Goal: Transaction & Acquisition: Book appointment/travel/reservation

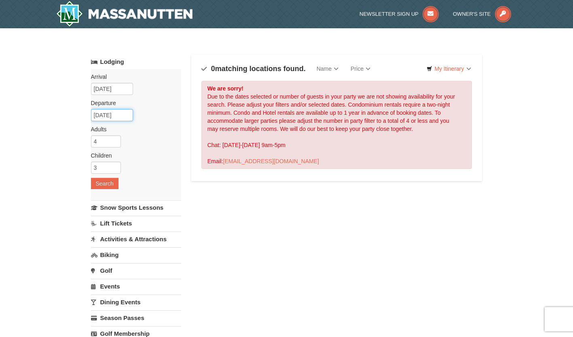
click at [121, 120] on input "[DATE]" at bounding box center [112, 115] width 42 height 12
click at [128, 87] on input "[DATE]" at bounding box center [112, 89] width 42 height 12
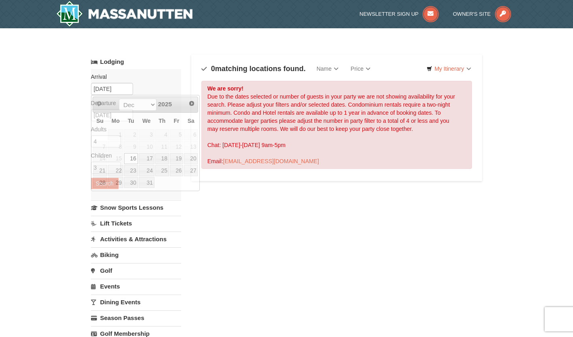
click at [149, 87] on div "Arrival Please format dates MM/DD/YYYY Please format dates MM/DD/YYYY 12/15/202…" at bounding box center [136, 134] width 90 height 130
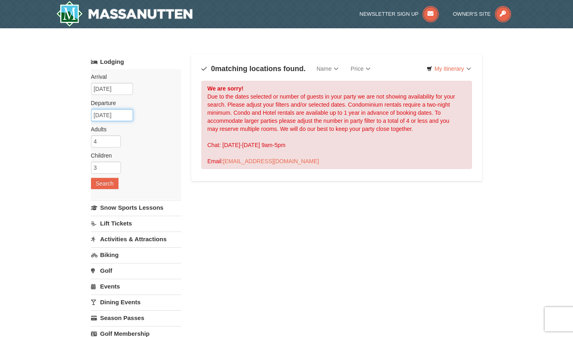
click at [122, 112] on input "12/16/2025" at bounding box center [112, 115] width 42 height 12
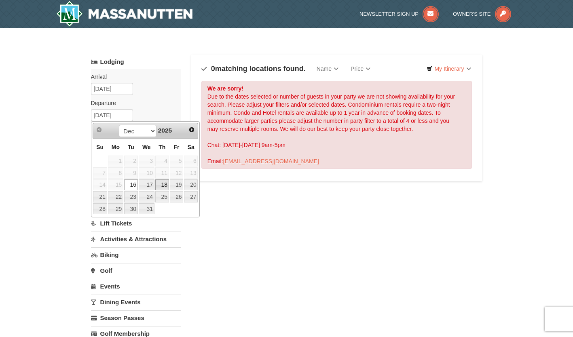
click at [163, 184] on link "18" at bounding box center [162, 185] width 14 height 11
type input "12/18/2025"
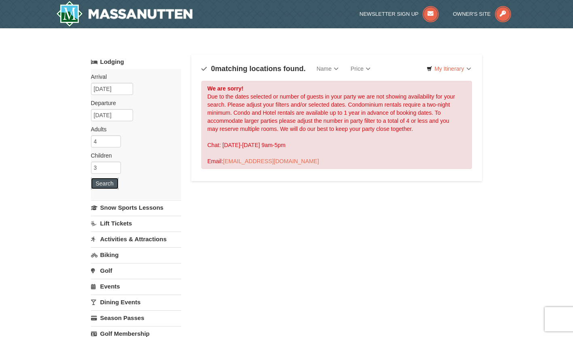
click at [112, 185] on button "Search" at bounding box center [104, 183] width 27 height 11
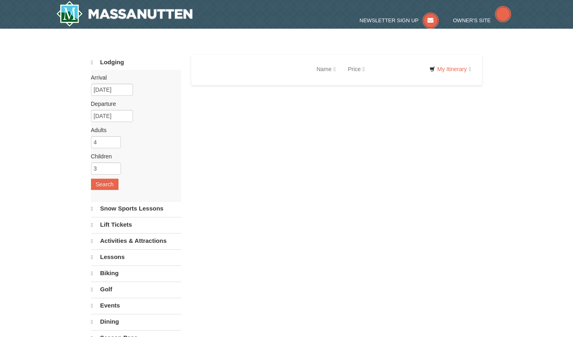
select select "9"
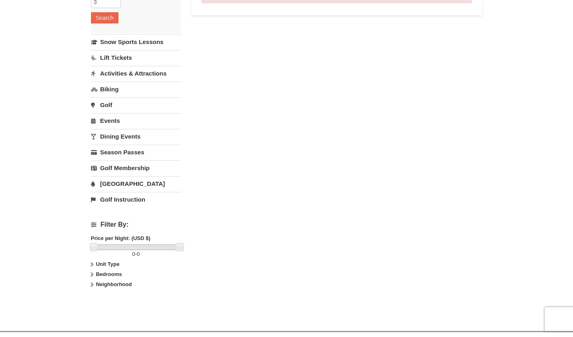
scroll to position [166, 0]
click at [107, 262] on strong "Unit Type" at bounding box center [107, 264] width 23 height 6
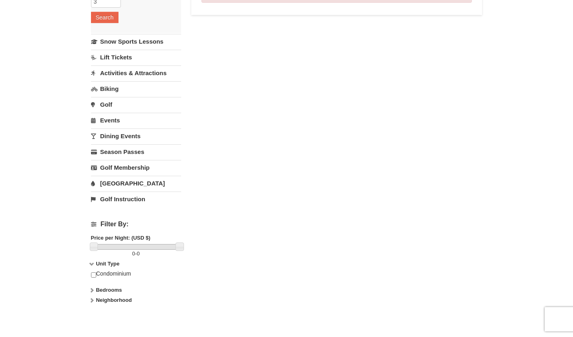
click at [111, 289] on strong "Bedrooms" at bounding box center [109, 290] width 26 height 6
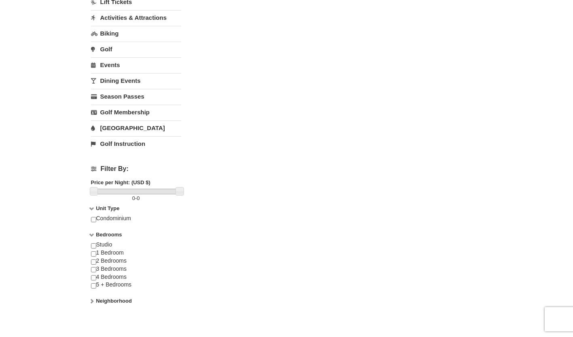
scroll to position [233, 0]
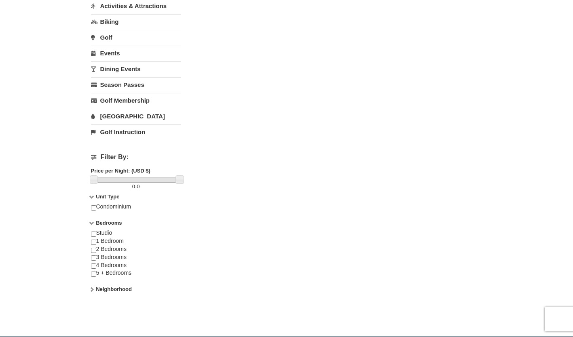
click at [116, 290] on strong "Neighborhood" at bounding box center [114, 289] width 36 height 6
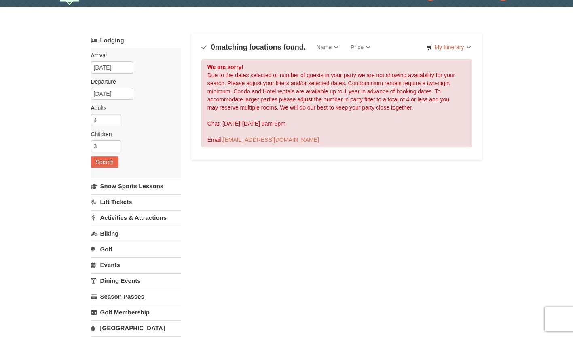
scroll to position [0, 0]
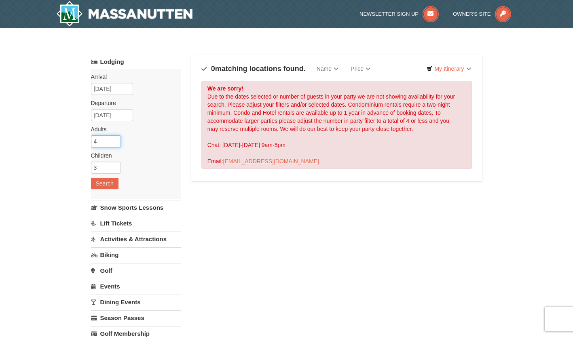
click at [108, 139] on input "4" at bounding box center [106, 141] width 30 height 12
click at [116, 142] on input "3" at bounding box center [106, 141] width 30 height 12
type input "2"
click at [116, 142] on input "2" at bounding box center [106, 141] width 30 height 12
click at [100, 185] on button "Search" at bounding box center [104, 183] width 27 height 11
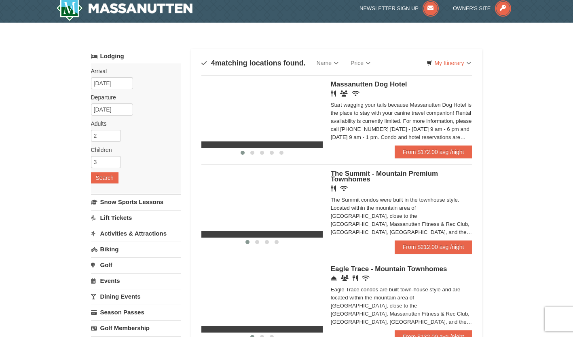
scroll to position [5, 0]
click at [106, 136] on input "2" at bounding box center [106, 136] width 30 height 12
click at [114, 133] on input "3" at bounding box center [106, 136] width 30 height 12
type input "4"
click at [114, 133] on input "4" at bounding box center [106, 136] width 30 height 12
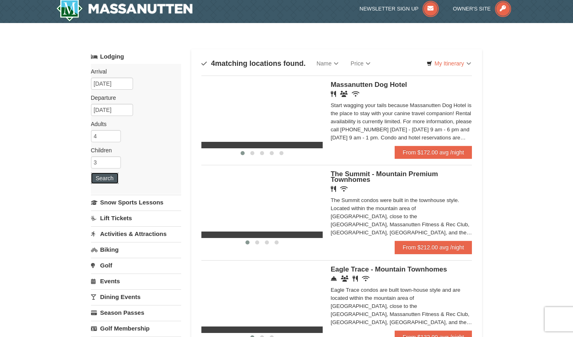
click at [106, 176] on button "Search" at bounding box center [104, 178] width 27 height 11
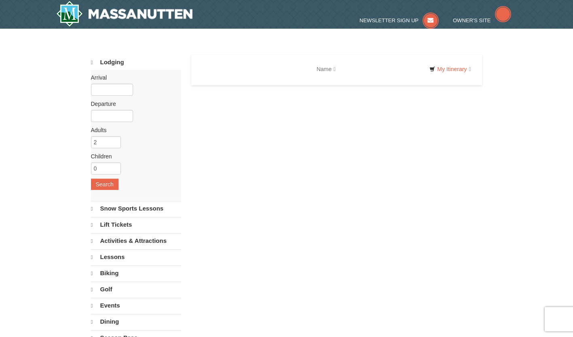
select select "9"
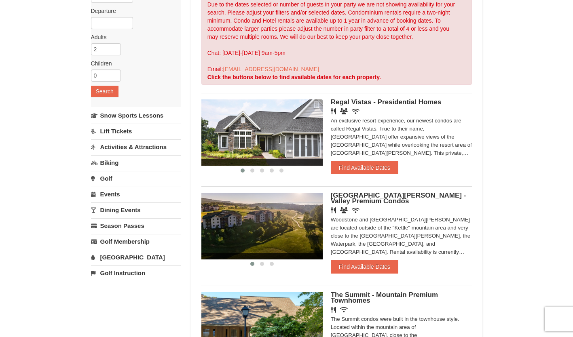
scroll to position [93, 0]
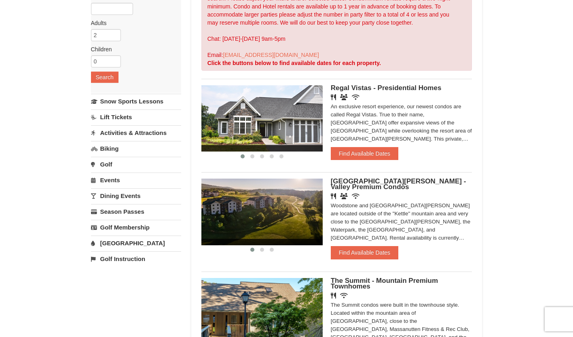
scroll to position [107, 0]
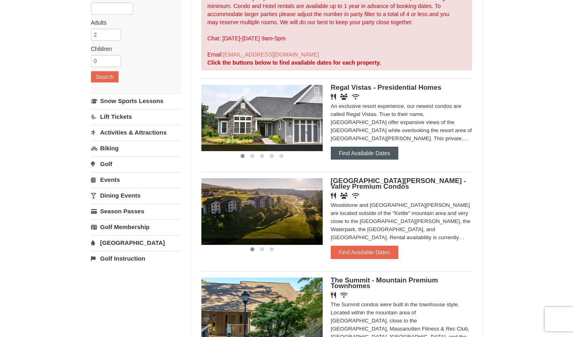
click at [347, 154] on button "Find Available Dates" at bounding box center [365, 153] width 68 height 13
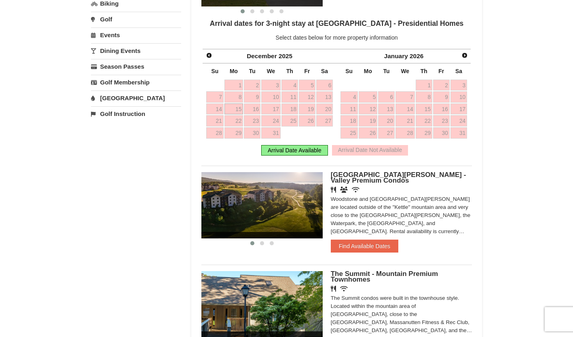
scroll to position [254, 0]
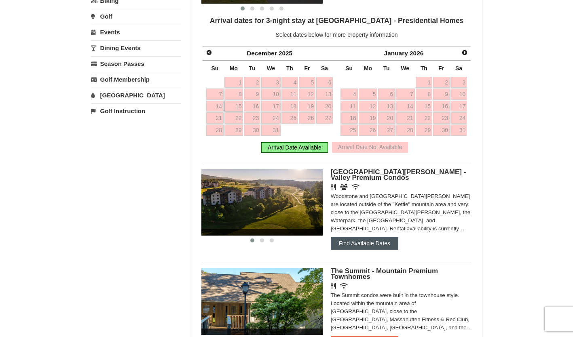
click at [342, 247] on button "Find Available Dates" at bounding box center [365, 243] width 68 height 13
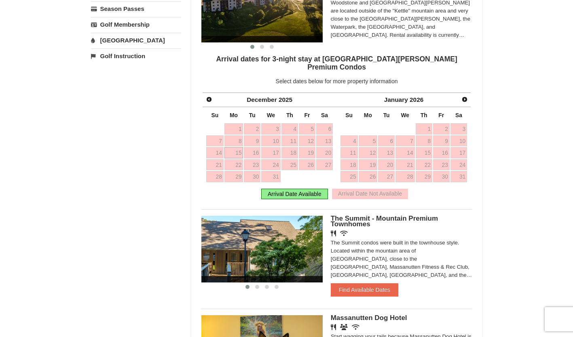
scroll to position [310, 0]
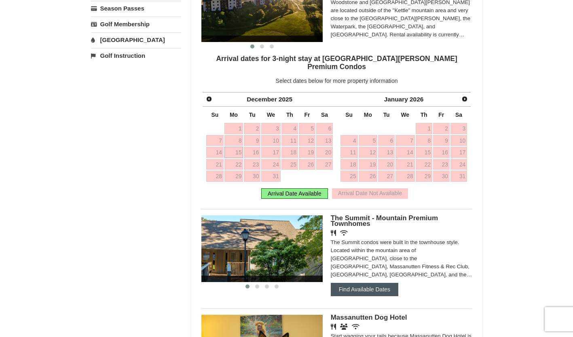
click at [361, 283] on button "Find Available Dates" at bounding box center [365, 289] width 68 height 13
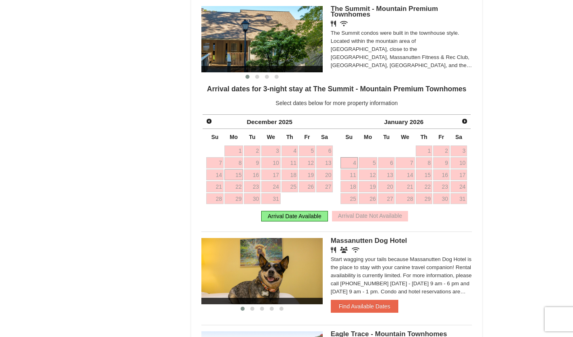
scroll to position [392, 0]
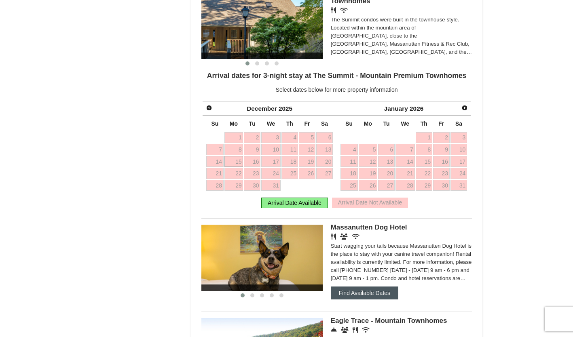
click at [347, 296] on button "Find Available Dates" at bounding box center [365, 293] width 68 height 13
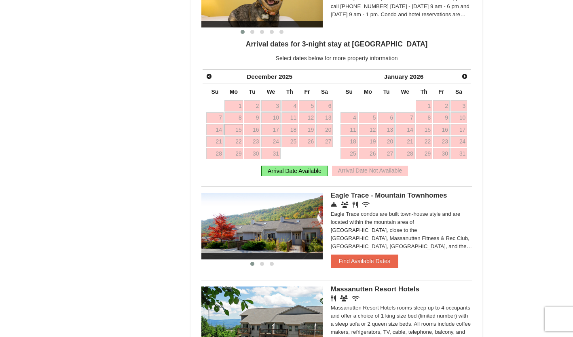
scroll to position [540, 0]
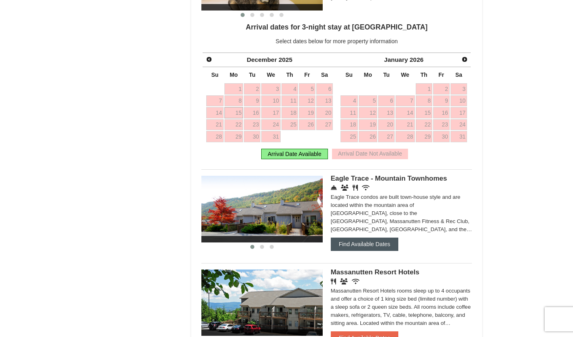
click at [348, 247] on button "Find Available Dates" at bounding box center [365, 244] width 68 height 13
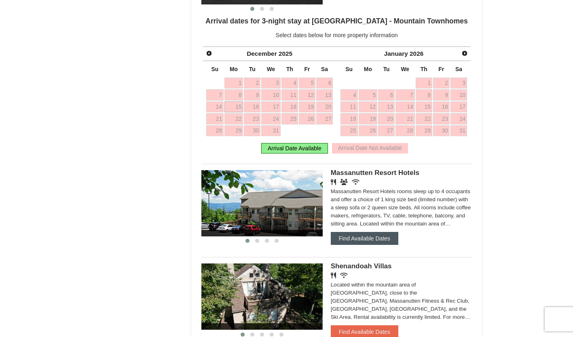
scroll to position [640, 0]
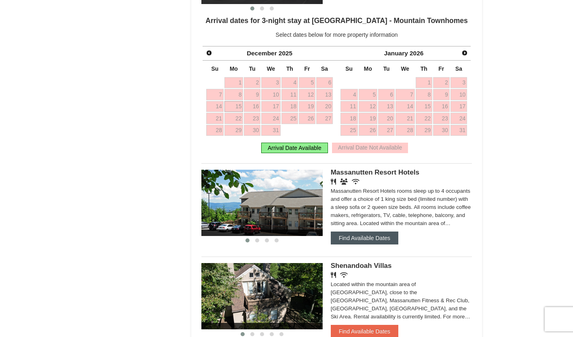
click at [348, 243] on button "Find Available Dates" at bounding box center [365, 238] width 68 height 13
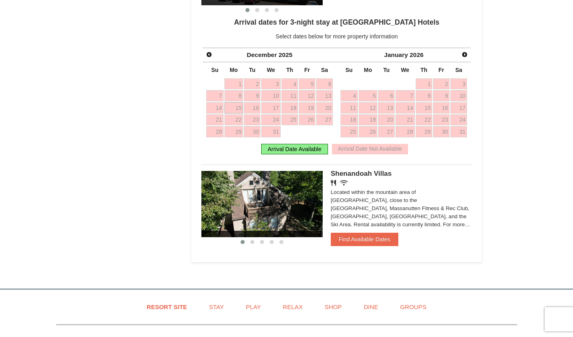
scroll to position [744, 0]
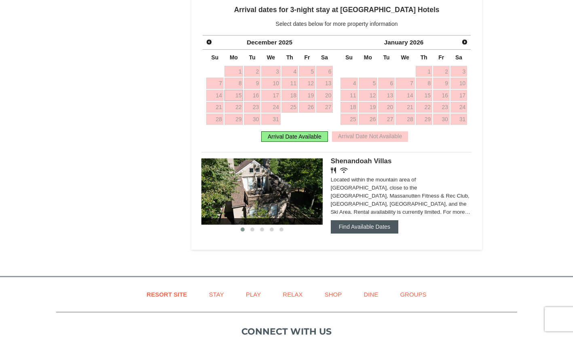
click at [345, 233] on button "Find Available Dates" at bounding box center [365, 226] width 68 height 13
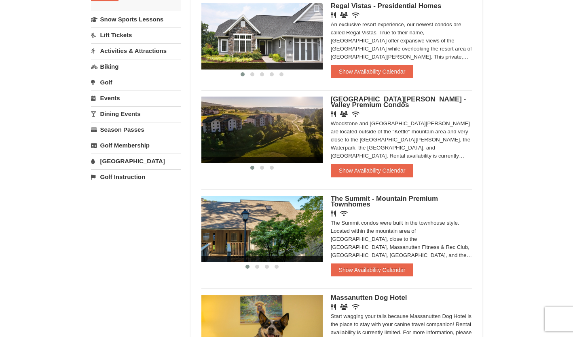
scroll to position [0, 0]
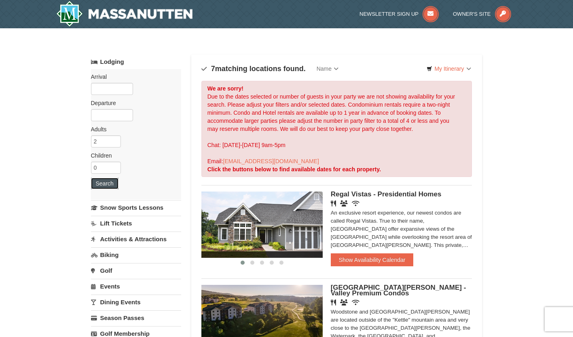
click at [112, 183] on button "Search" at bounding box center [104, 183] width 27 height 11
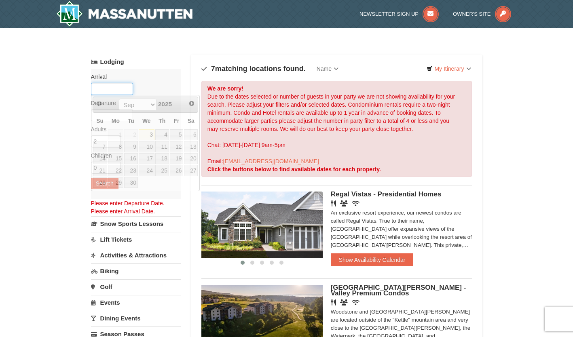
click at [107, 90] on input "text" at bounding box center [112, 89] width 42 height 12
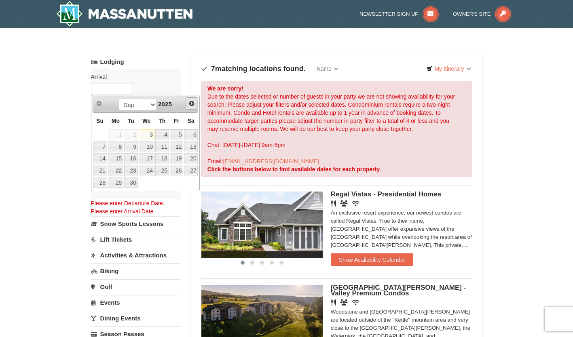
click at [192, 109] on link "Next" at bounding box center [192, 103] width 12 height 12
click at [118, 180] on link "29" at bounding box center [115, 182] width 15 height 11
type input "12/29/2025"
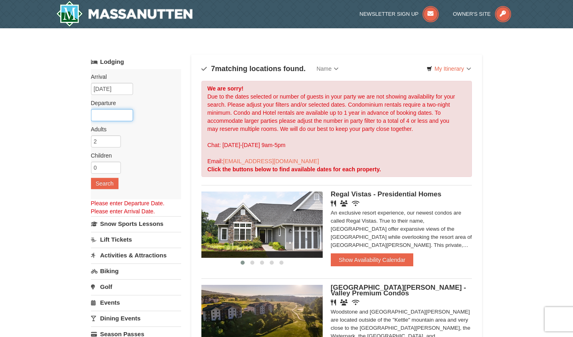
click at [116, 118] on input "text" at bounding box center [112, 115] width 42 height 12
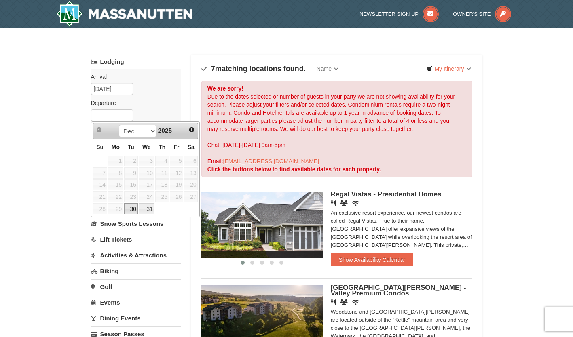
click at [135, 207] on link "30" at bounding box center [131, 208] width 14 height 11
type input "12/30/2025"
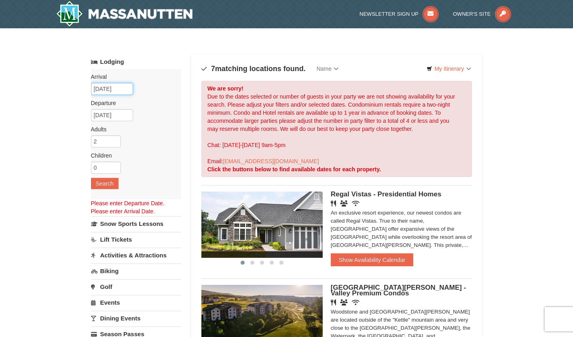
click at [121, 87] on input "12/29/2025" at bounding box center [112, 89] width 42 height 12
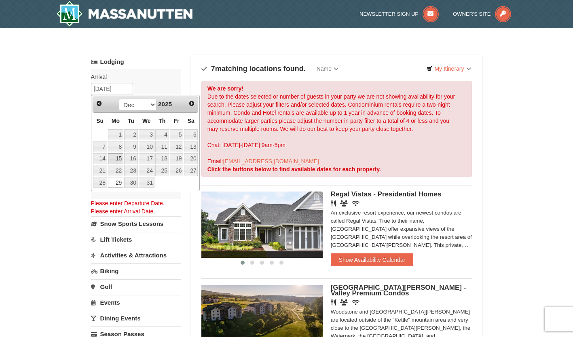
click at [116, 153] on link "15" at bounding box center [115, 158] width 15 height 11
type input "[DATE]"
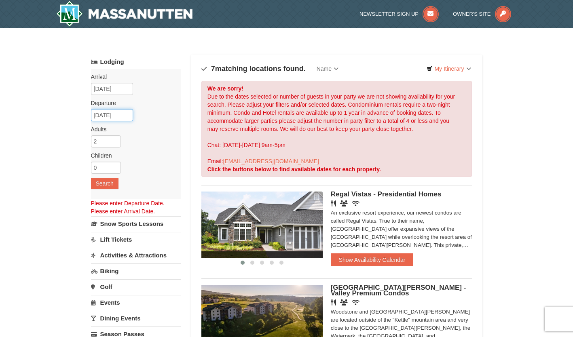
click at [114, 116] on input "12/30/2025" at bounding box center [112, 115] width 42 height 12
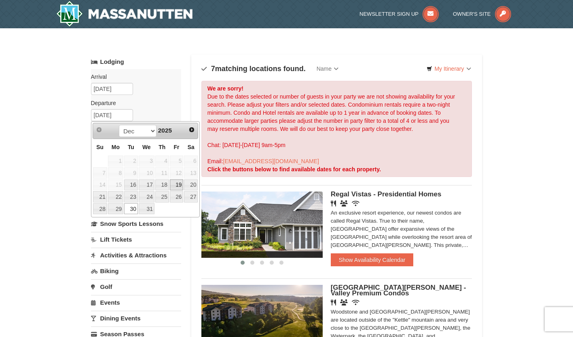
click at [173, 186] on link "19" at bounding box center [177, 185] width 14 height 11
type input "[DATE]"
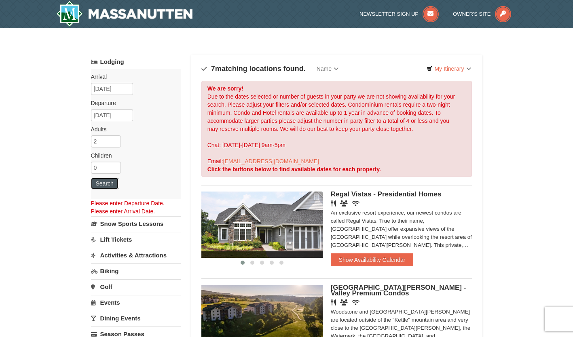
click at [106, 183] on button "Search" at bounding box center [104, 183] width 27 height 11
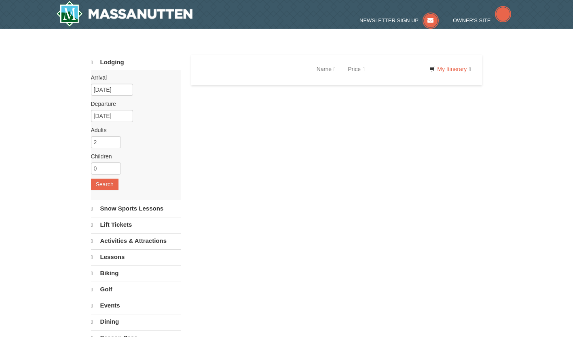
select select "9"
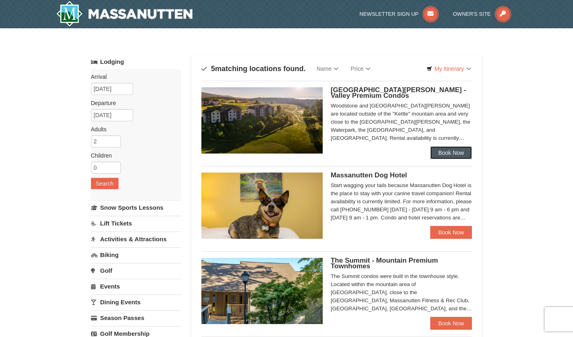
click at [461, 152] on link "Book Now" at bounding box center [451, 152] width 42 height 13
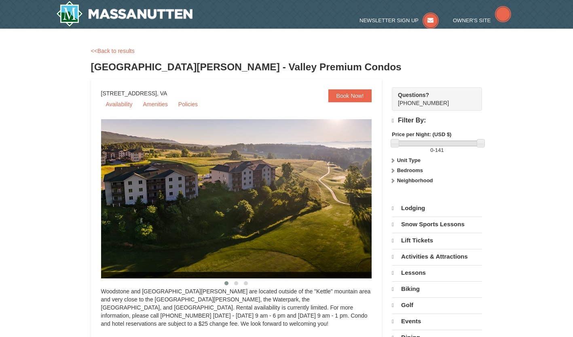
select select "9"
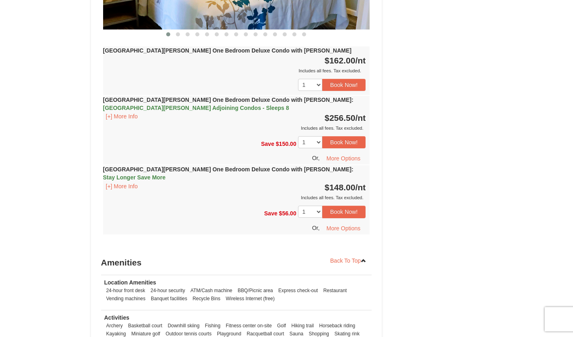
scroll to position [905, 0]
